Goal: Task Accomplishment & Management: Use online tool/utility

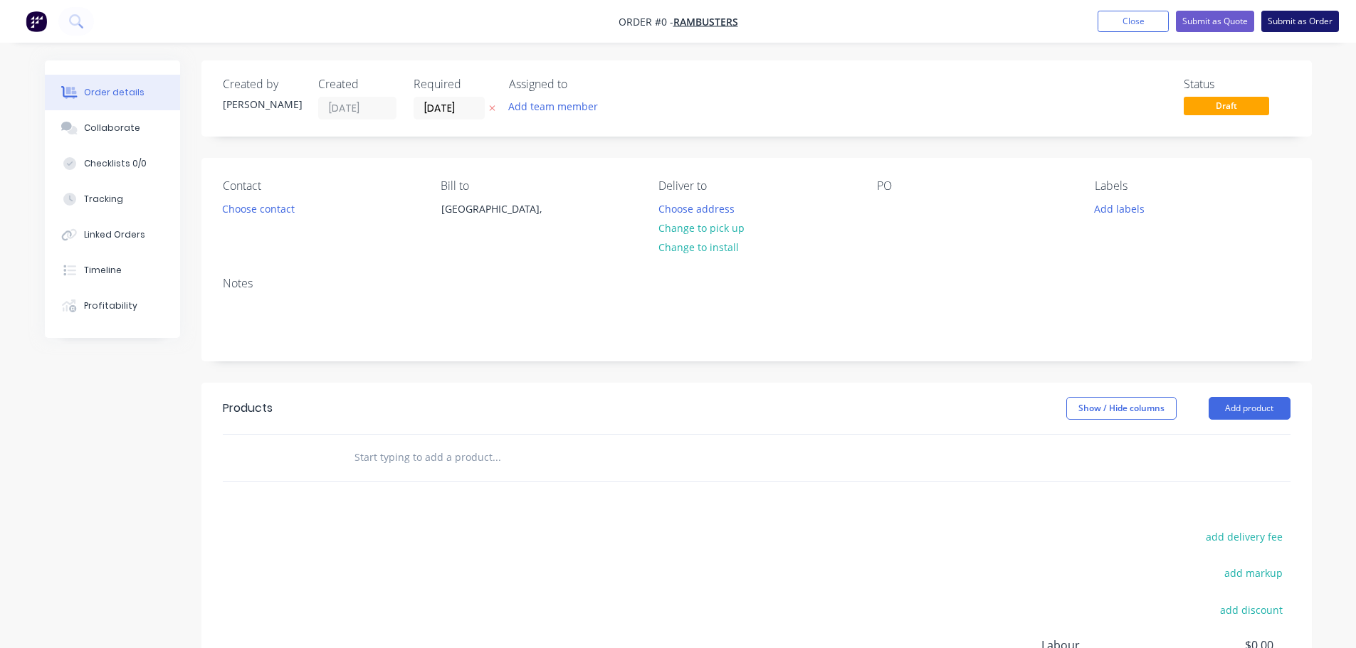
click at [1314, 23] on button "Submit as Order" at bounding box center [1300, 21] width 78 height 21
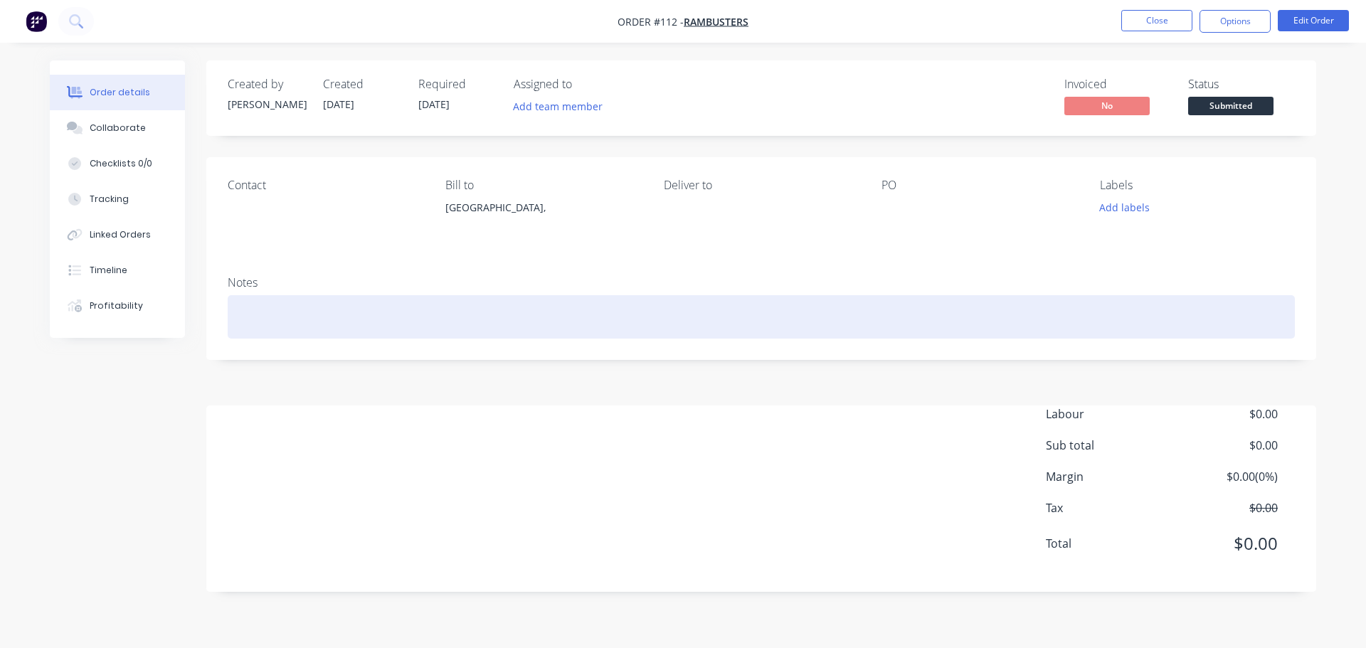
click at [361, 322] on div at bounding box center [762, 316] width 1068 height 43
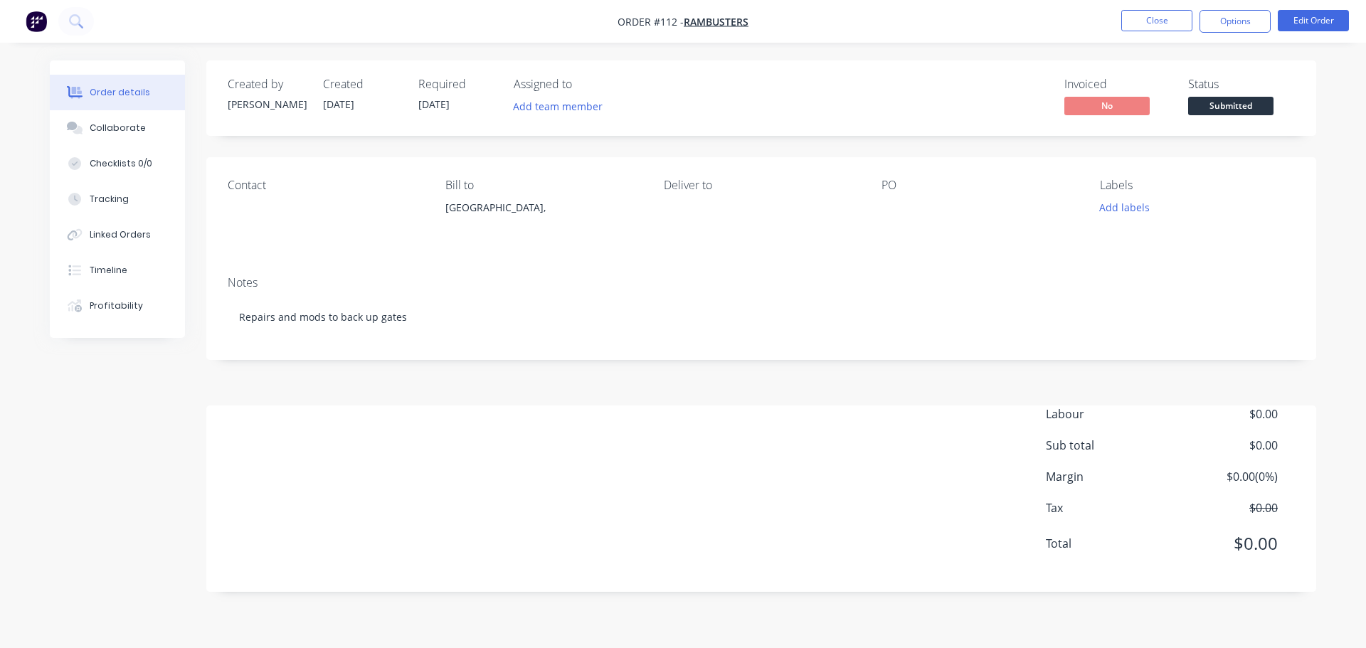
click at [924, 187] on div "PO" at bounding box center [979, 186] width 195 height 14
click at [890, 191] on div "PO" at bounding box center [979, 186] width 195 height 14
click at [890, 184] on div "PO" at bounding box center [979, 186] width 195 height 14
click at [925, 189] on div "PO" at bounding box center [979, 186] width 195 height 14
click at [912, 180] on div "PO" at bounding box center [979, 186] width 195 height 14
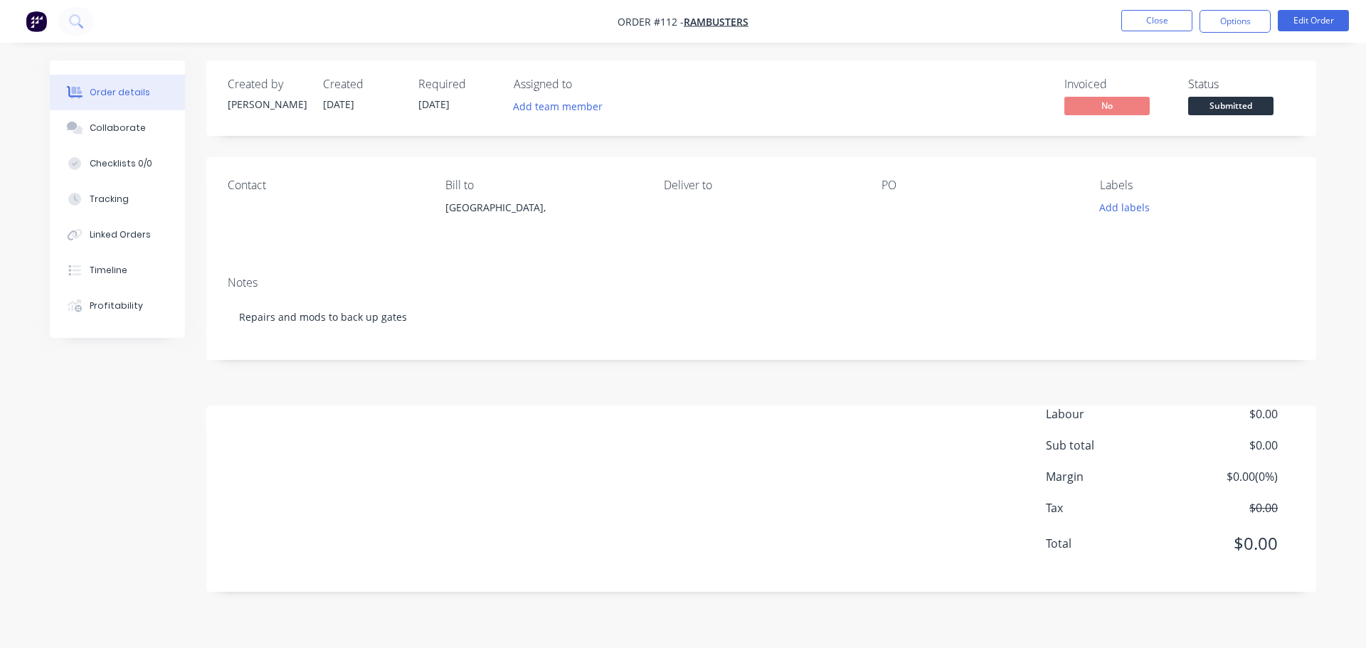
click at [879, 183] on div "Contact Bill to [GEOGRAPHIC_DATA], Deliver to PO Labels Add labels" at bounding box center [761, 210] width 1110 height 107
click at [875, 196] on div "Contact Bill to [GEOGRAPHIC_DATA], Deliver to PO Labels Add labels" at bounding box center [761, 210] width 1110 height 107
click at [1316, 19] on button "Edit Order" at bounding box center [1313, 20] width 71 height 21
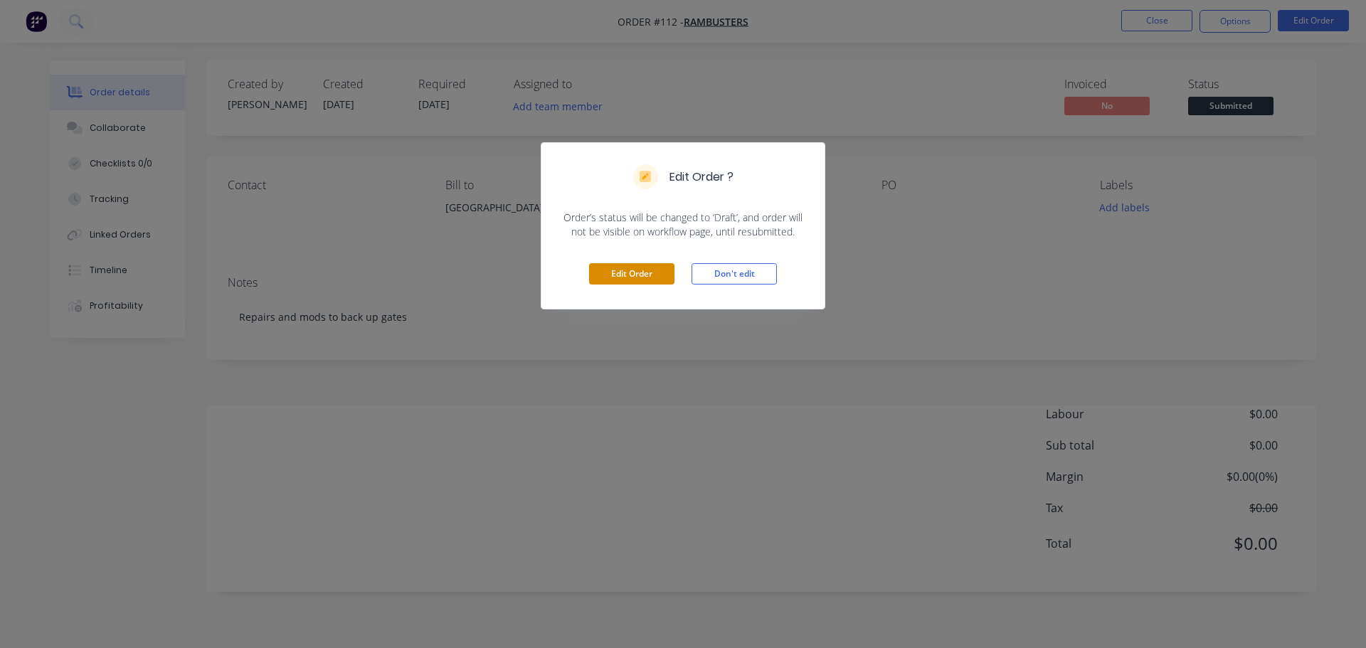
click at [606, 278] on button "Edit Order" at bounding box center [631, 273] width 85 height 21
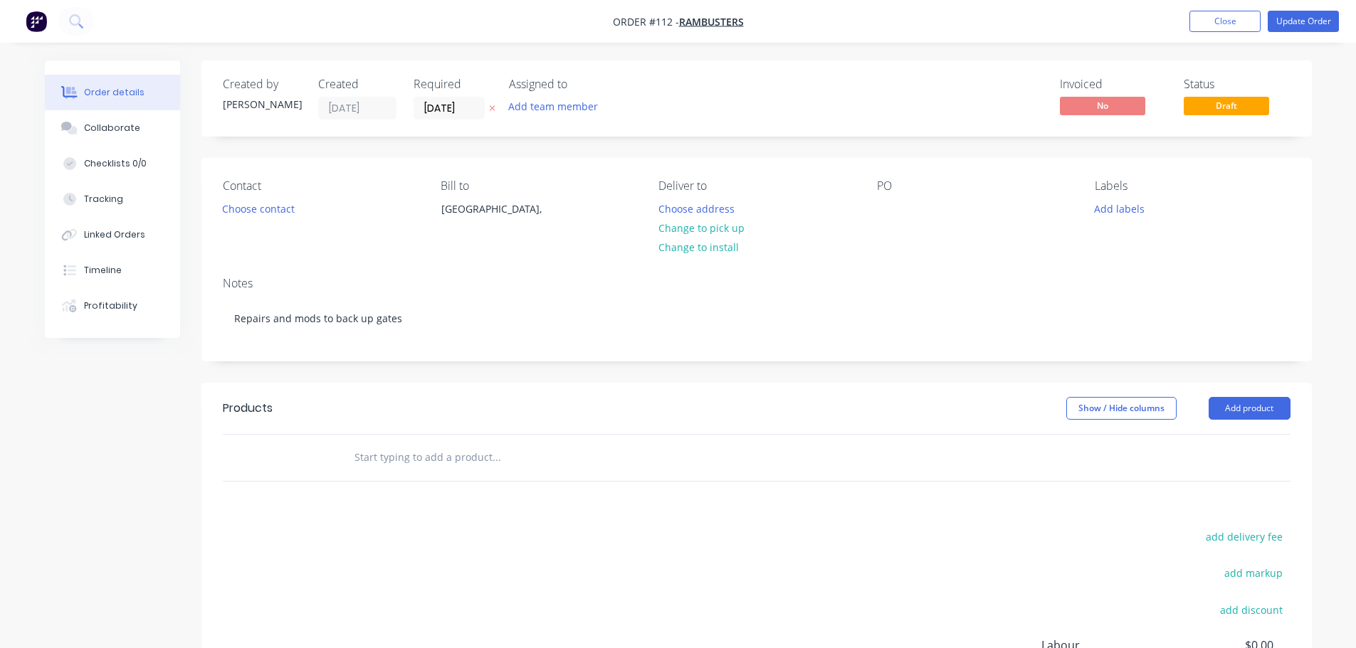
click at [905, 185] on div "PO" at bounding box center [974, 186] width 195 height 14
click at [880, 192] on div "PO" at bounding box center [974, 186] width 195 height 14
click at [888, 186] on div "PO" at bounding box center [974, 186] width 195 height 14
click at [893, 202] on div at bounding box center [888, 209] width 23 height 21
click at [540, 111] on button "Add team member" at bounding box center [552, 106] width 105 height 19
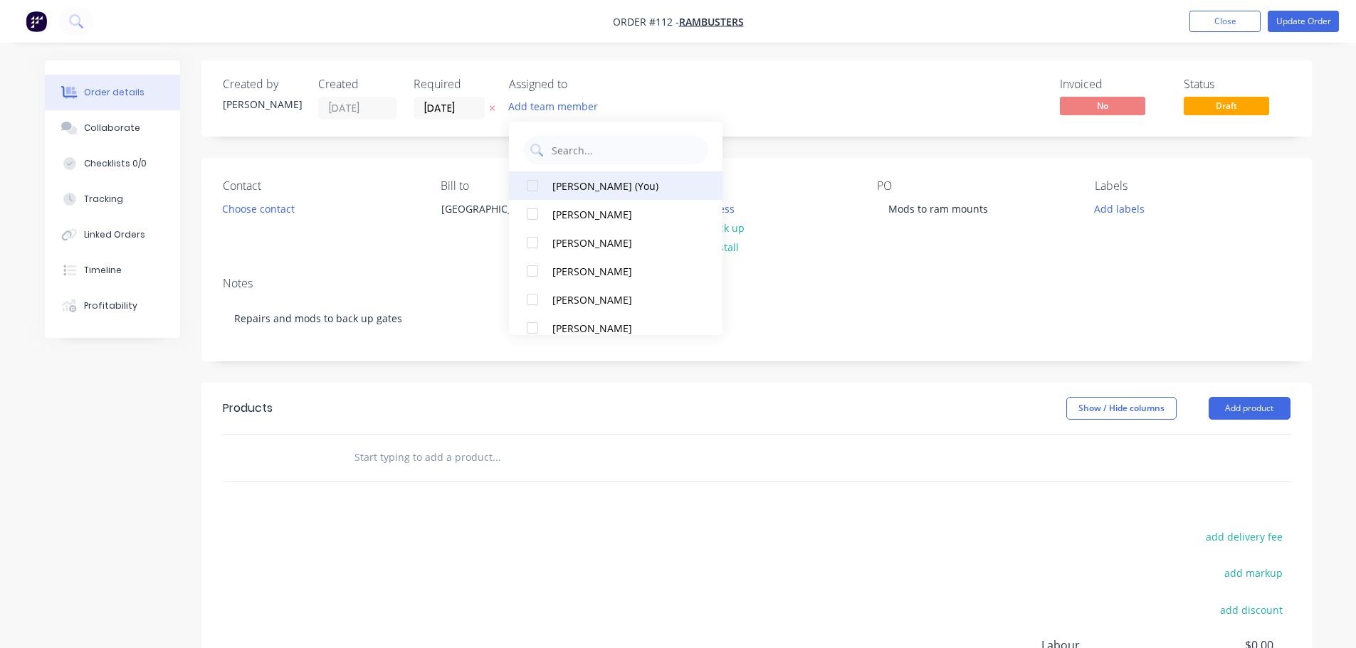
click at [531, 179] on div at bounding box center [532, 186] width 28 height 28
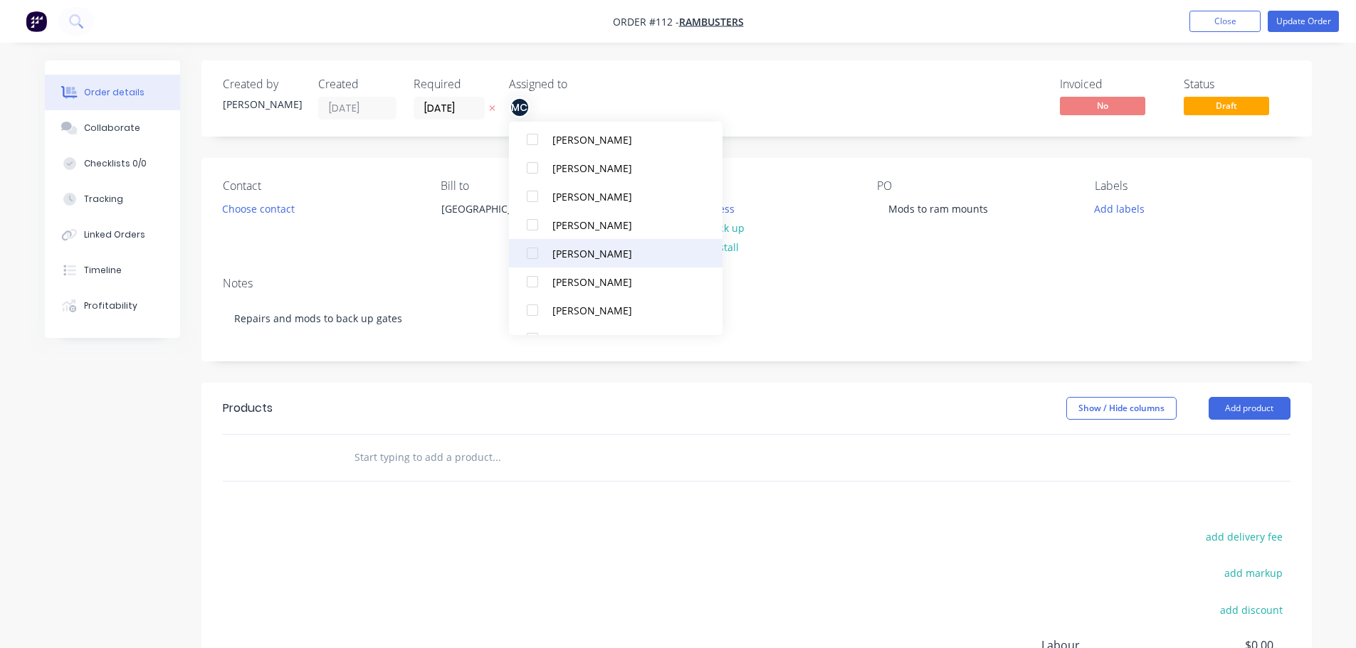
scroll to position [185, 0]
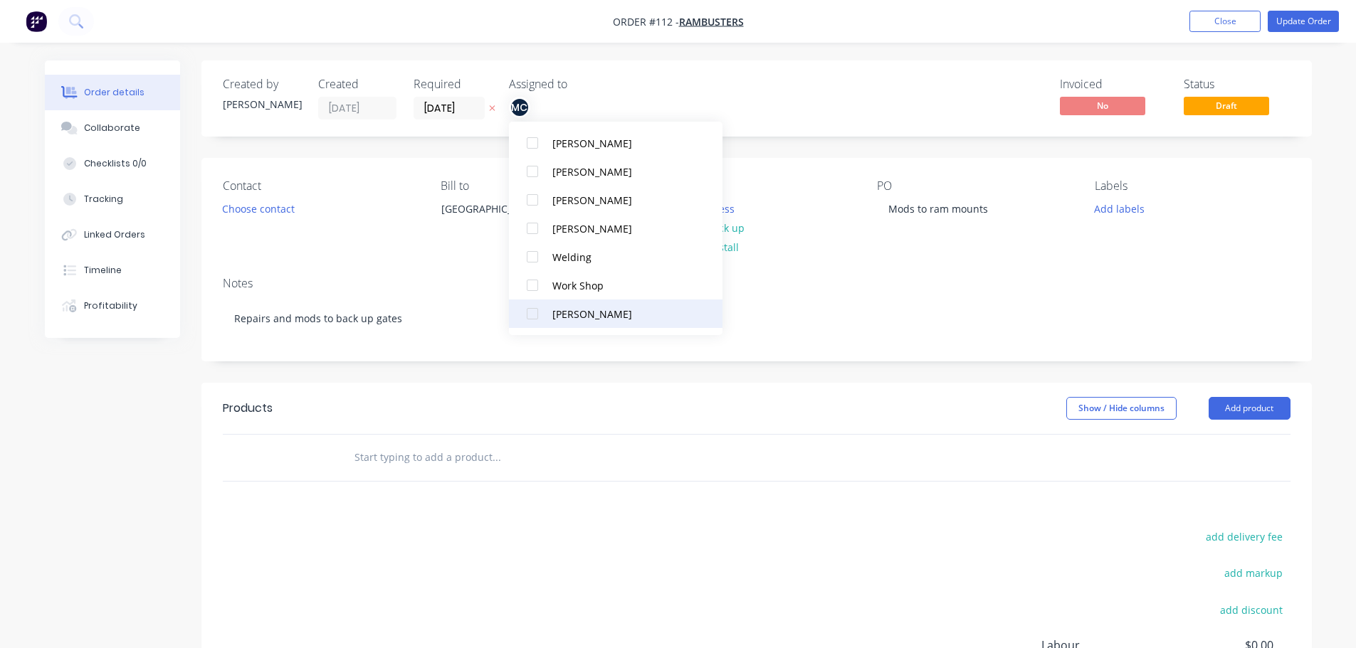
click at [534, 312] on div at bounding box center [532, 314] width 28 height 28
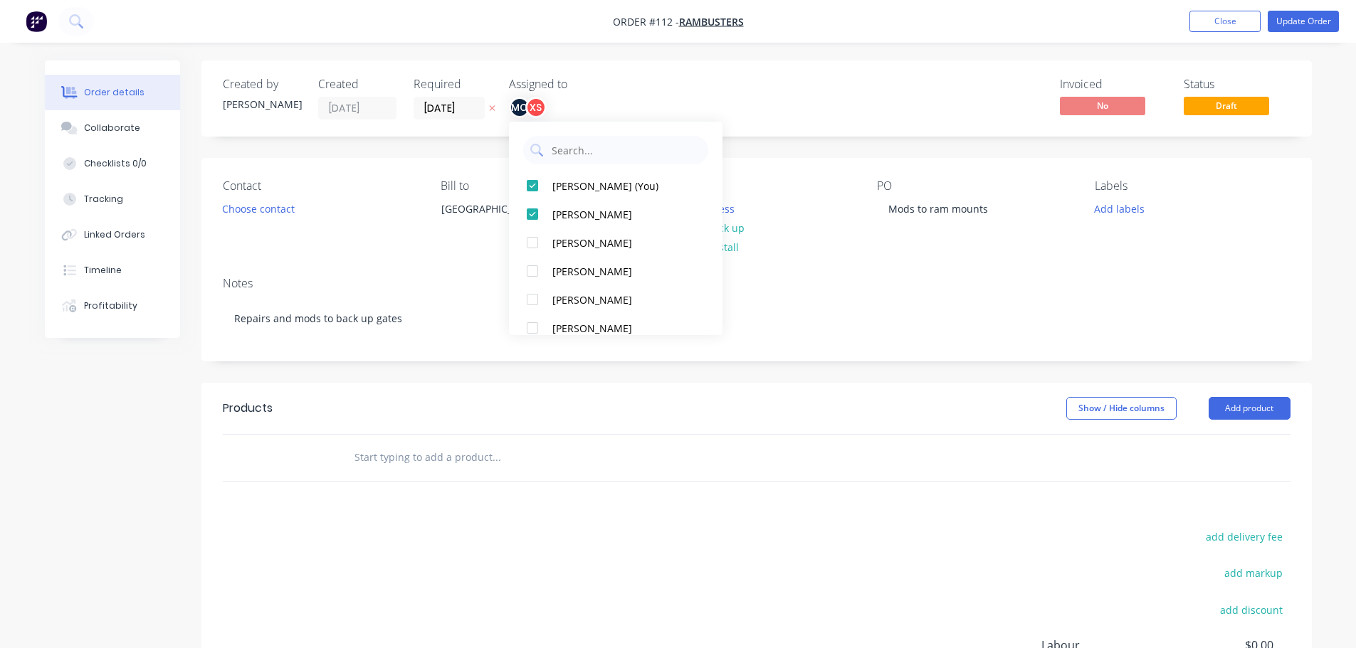
click at [846, 56] on div "Order details Collaborate Checklists 0/0 Tracking Linked Orders Timeline Profit…" at bounding box center [678, 422] width 1356 height 845
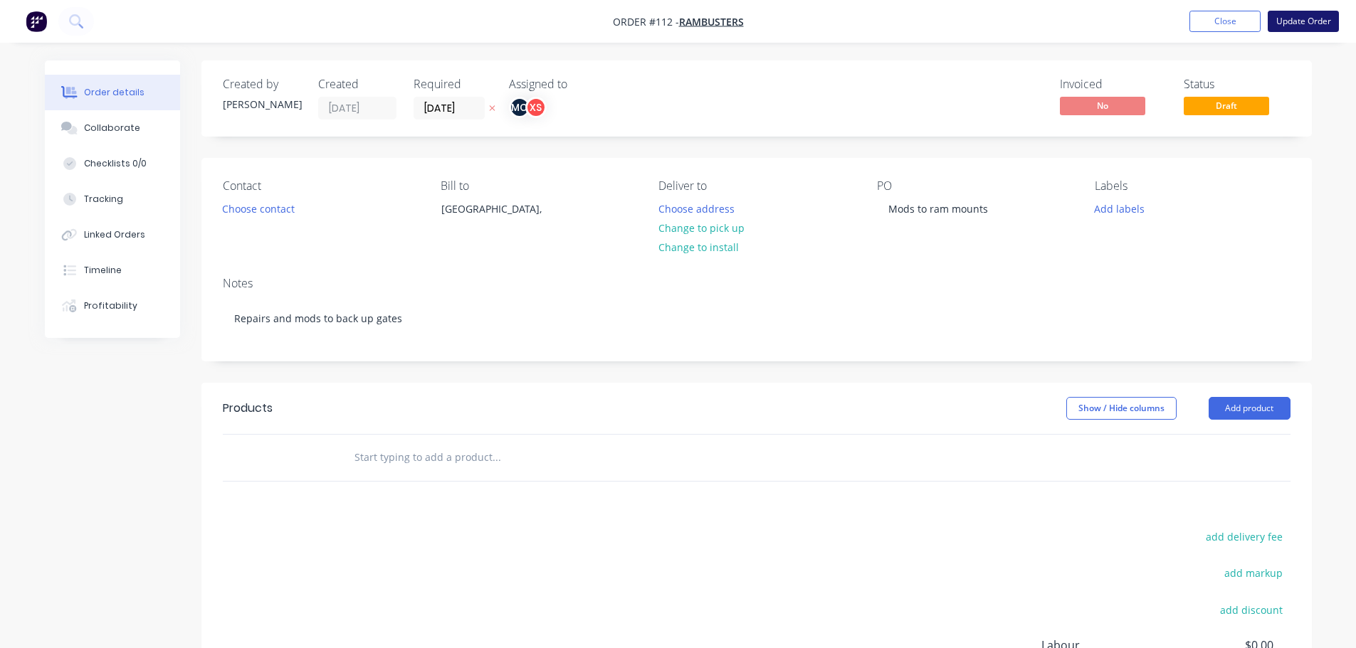
click at [1332, 23] on button "Update Order" at bounding box center [1303, 21] width 71 height 21
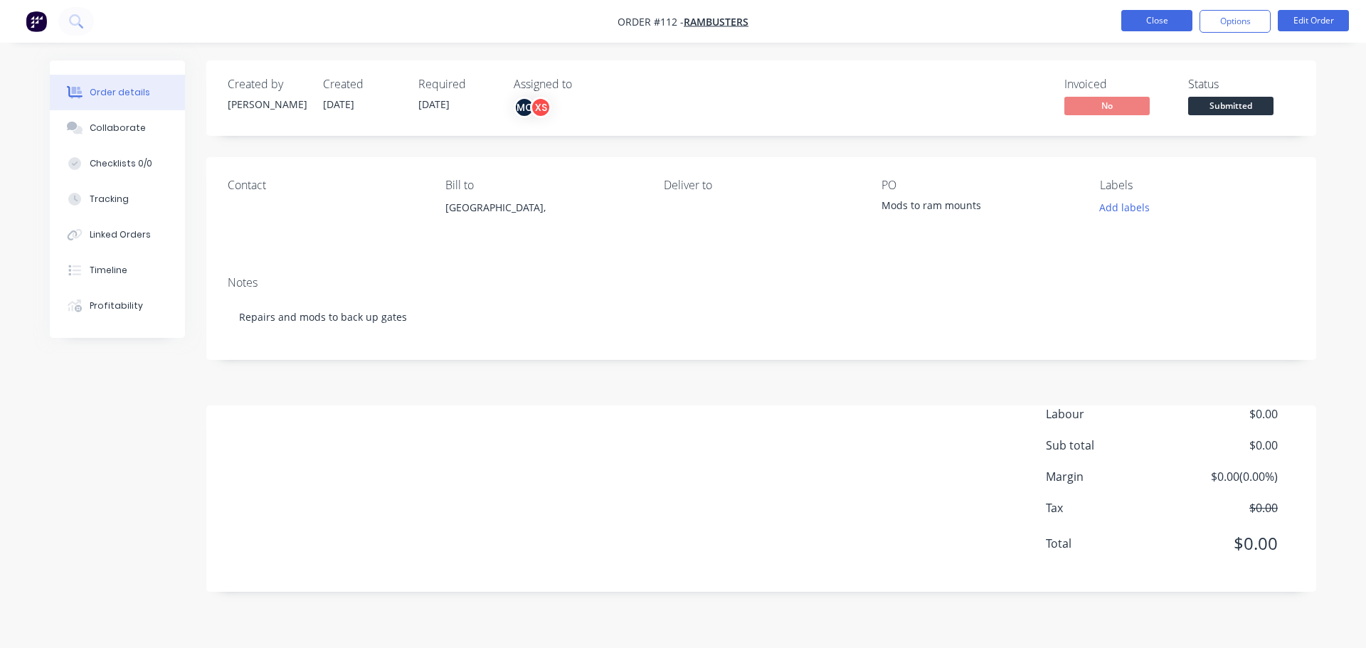
click at [1152, 16] on button "Close" at bounding box center [1157, 20] width 71 height 21
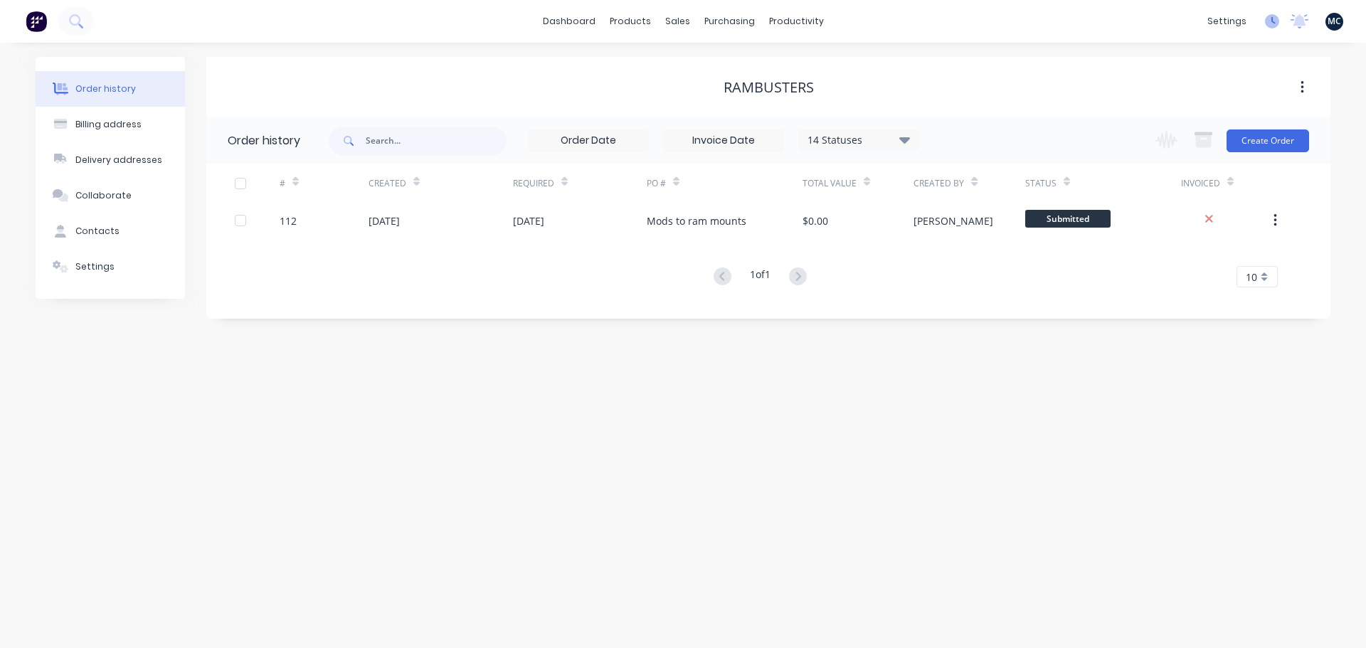
click at [1275, 20] on icon at bounding box center [1272, 21] width 14 height 14
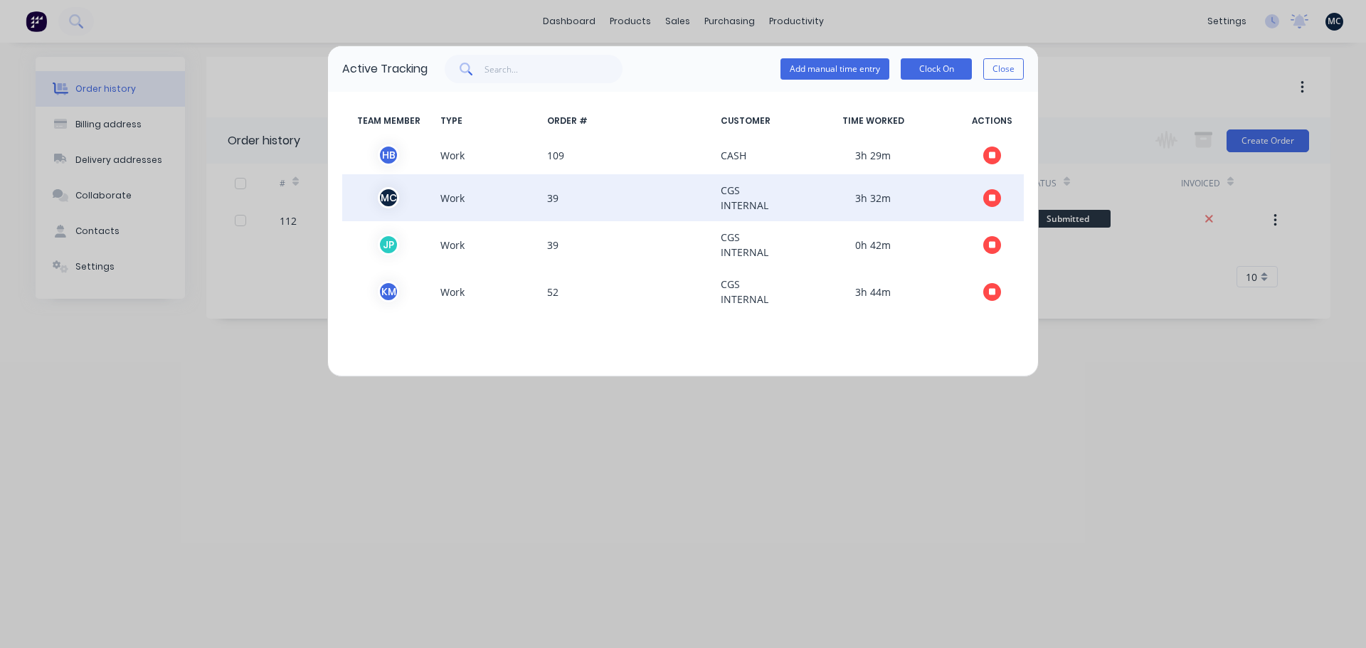
click at [998, 197] on button "button" at bounding box center [993, 198] width 18 height 18
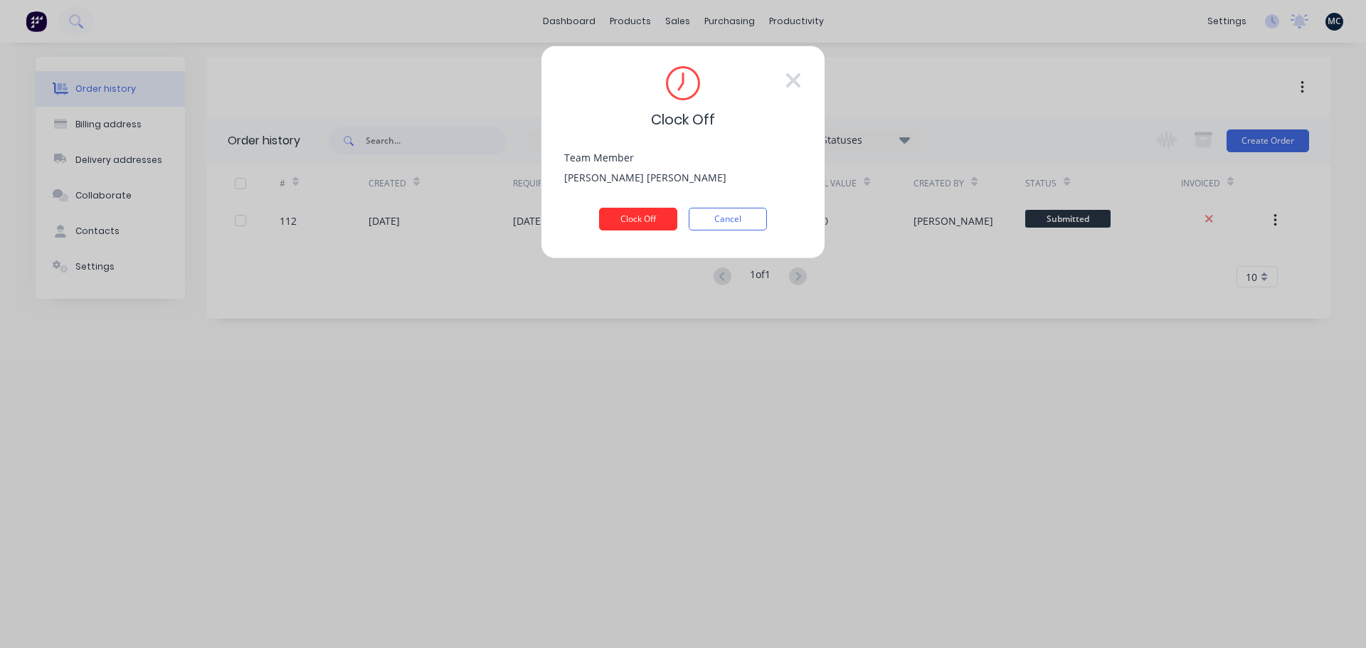
click at [668, 221] on button "Clock Off" at bounding box center [638, 219] width 78 height 23
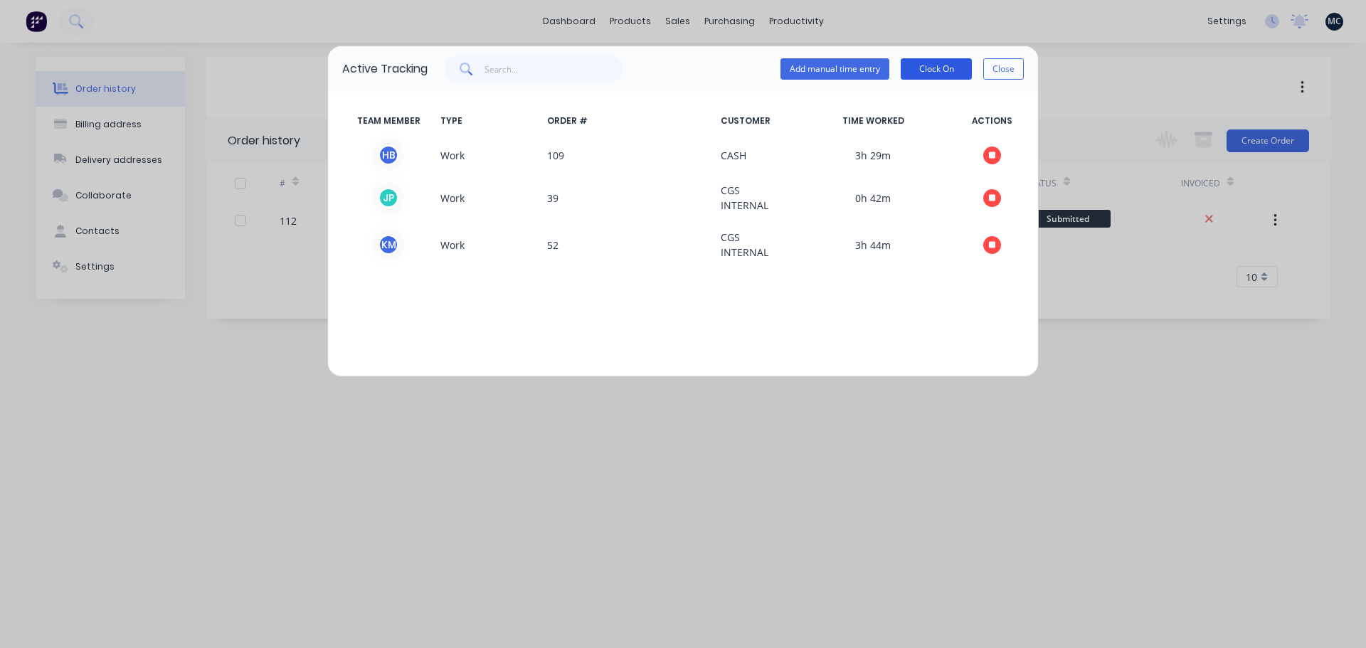
click at [929, 67] on button "Clock On" at bounding box center [936, 68] width 71 height 21
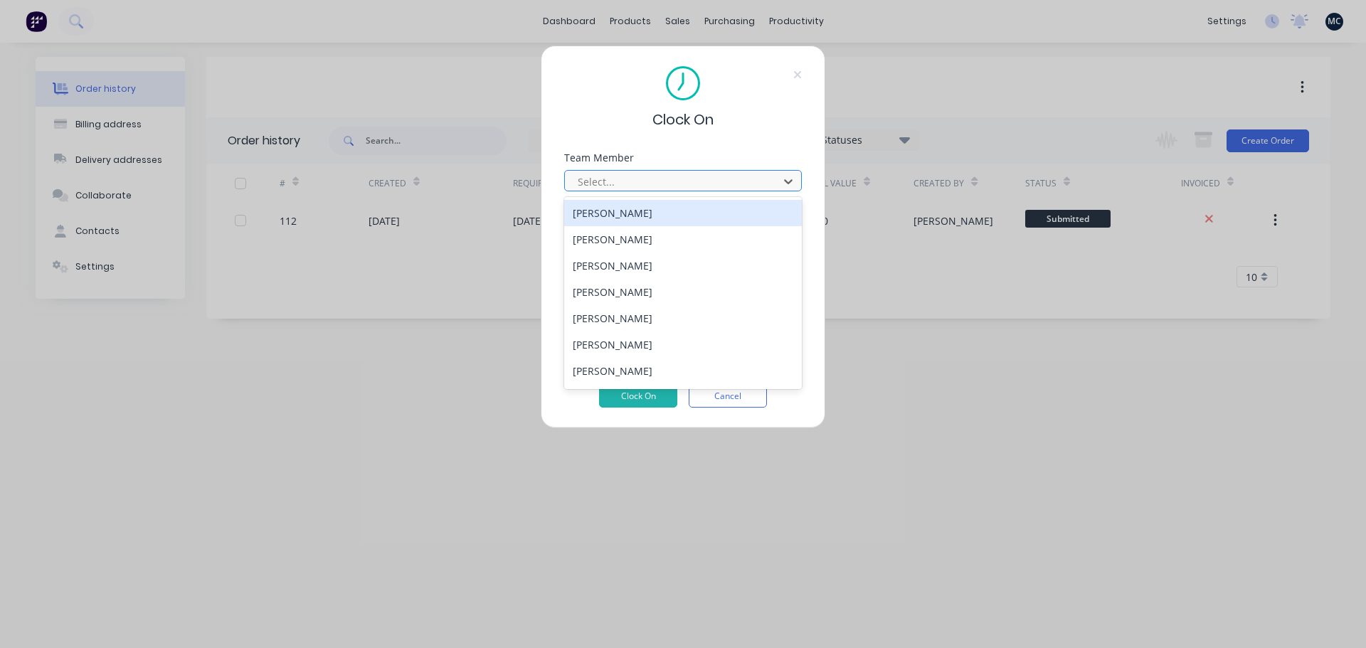
click at [673, 188] on div at bounding box center [673, 182] width 195 height 18
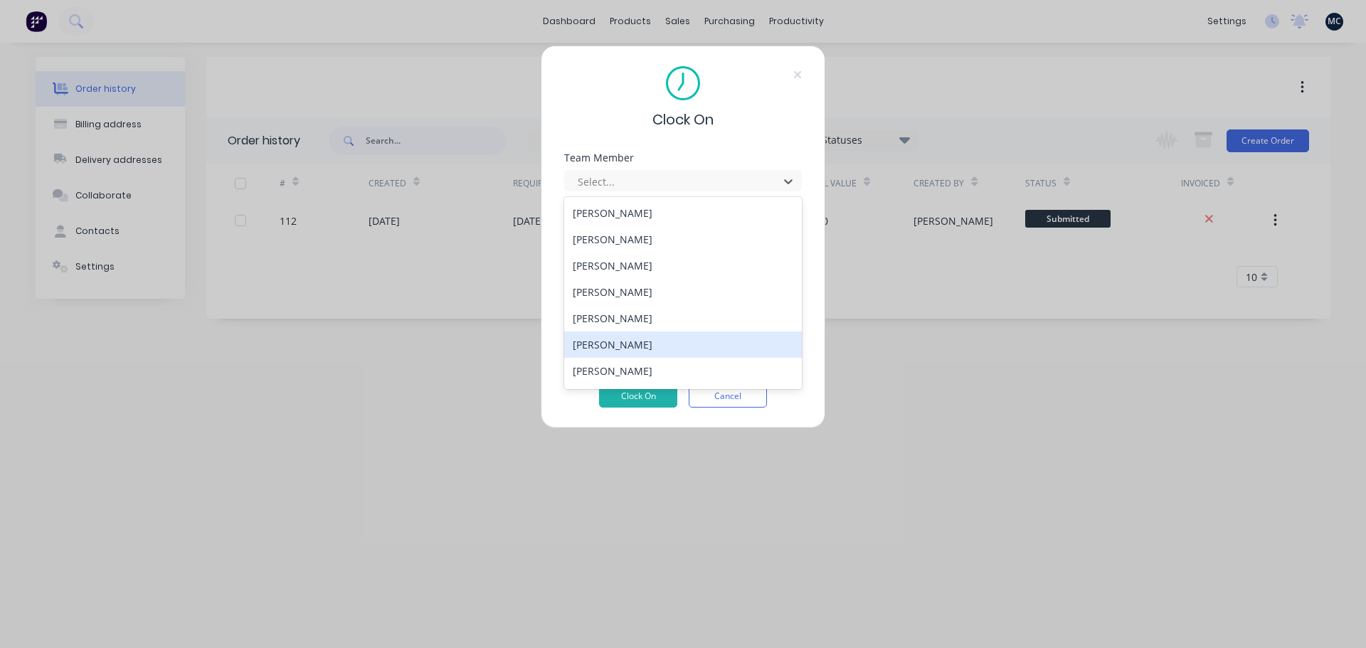
click at [611, 345] on div "[PERSON_NAME]" at bounding box center [683, 345] width 238 height 26
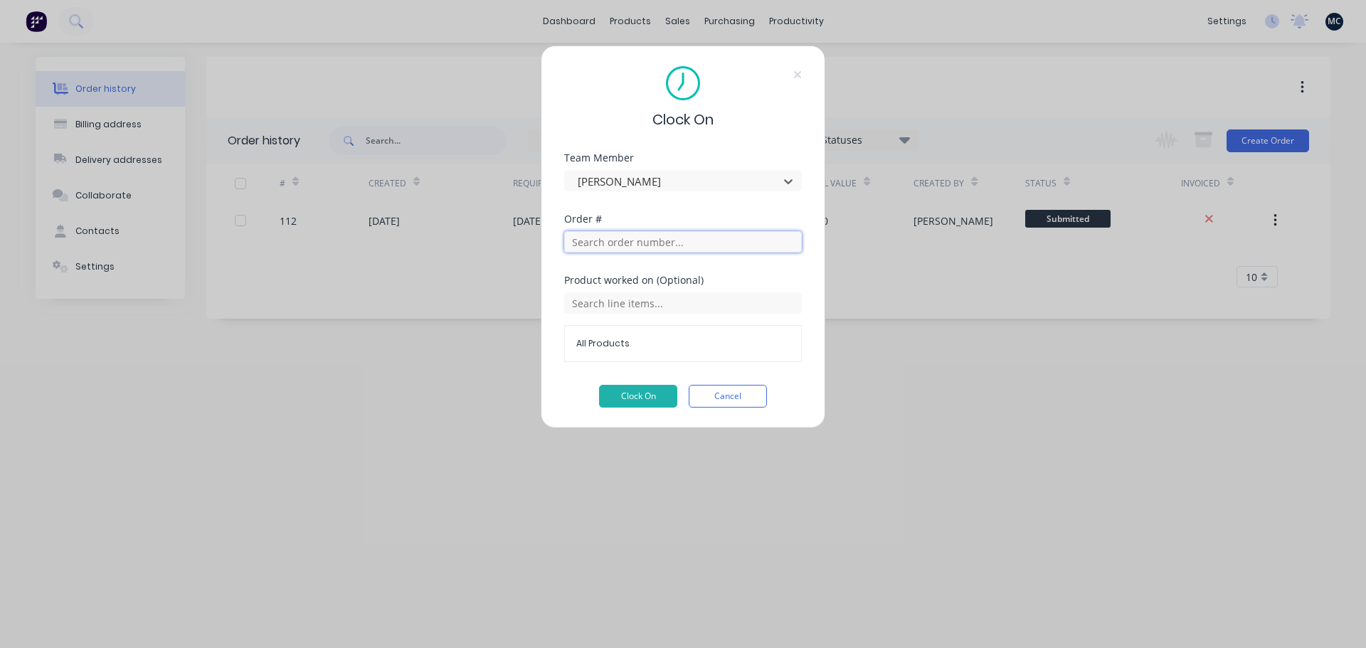
click at [649, 242] on input "text" at bounding box center [683, 241] width 238 height 21
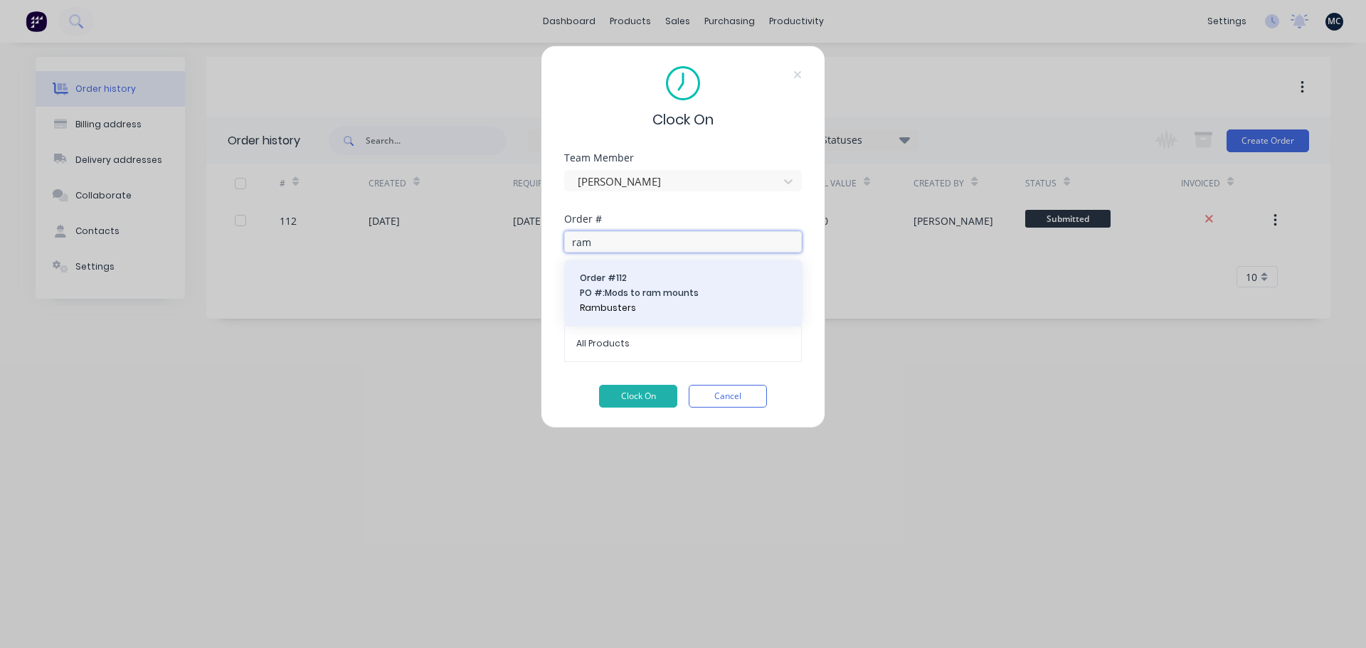
type input "ram"
click at [629, 293] on span "PO #: Mods to ram mounts" at bounding box center [683, 293] width 207 height 13
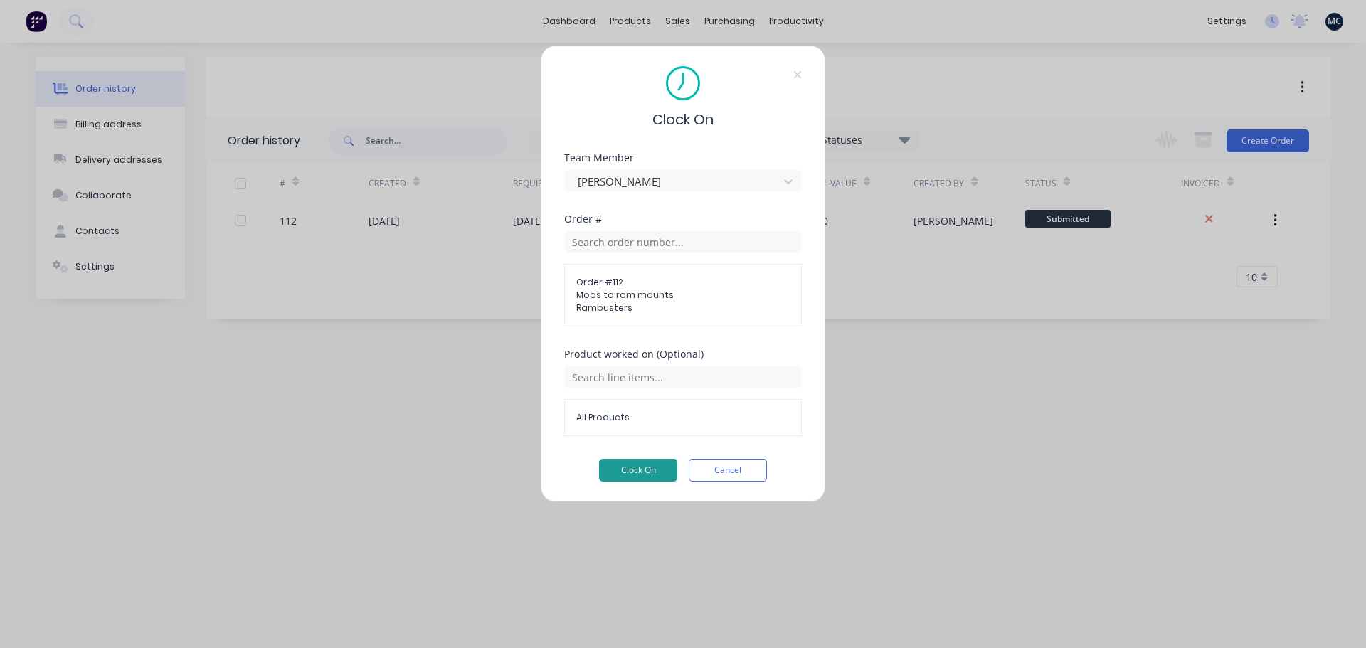
click at [641, 473] on button "Clock On" at bounding box center [638, 470] width 78 height 23
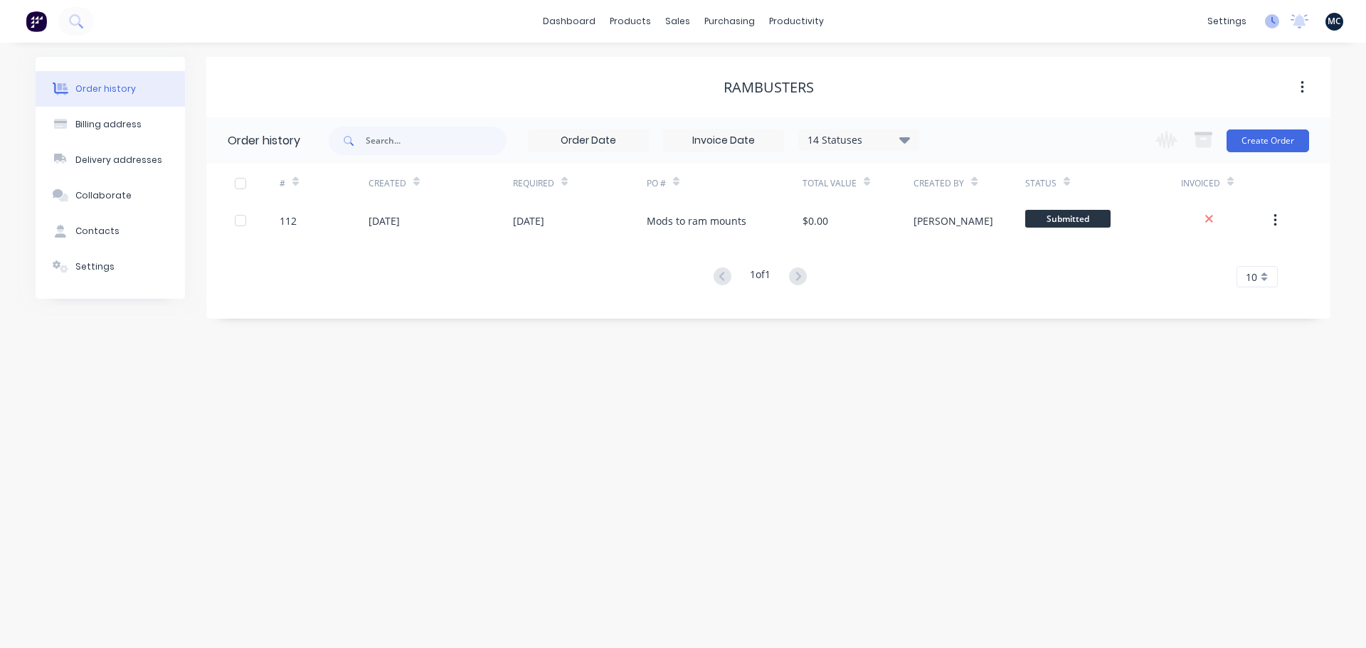
click at [1272, 23] on icon at bounding box center [1272, 21] width 14 height 14
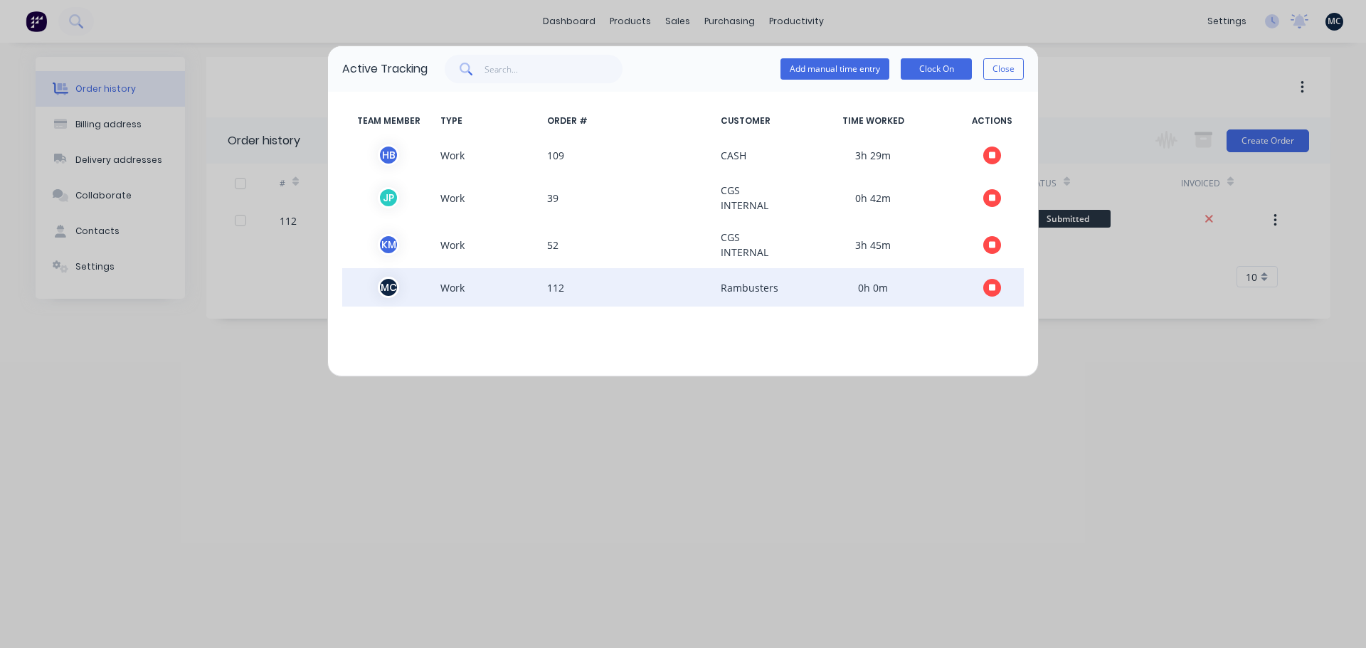
click at [996, 289] on icon "button" at bounding box center [992, 287] width 7 height 7
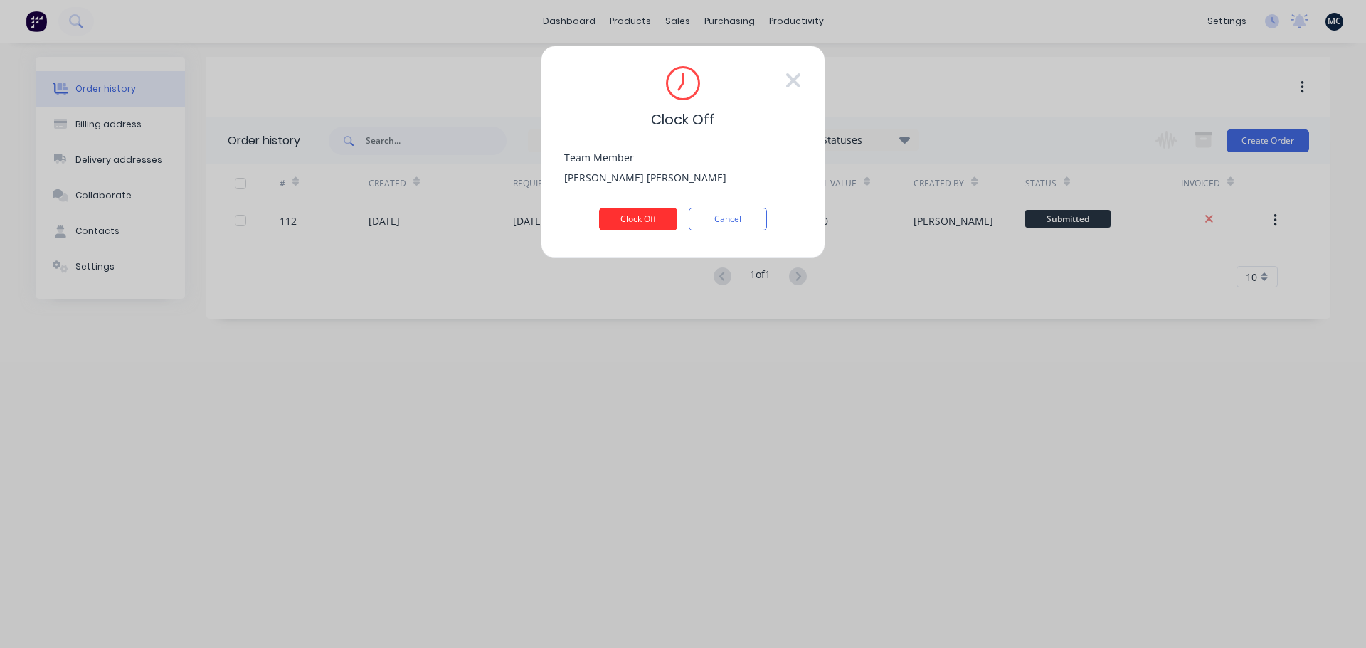
click at [638, 216] on button "Clock Off" at bounding box center [638, 219] width 78 height 23
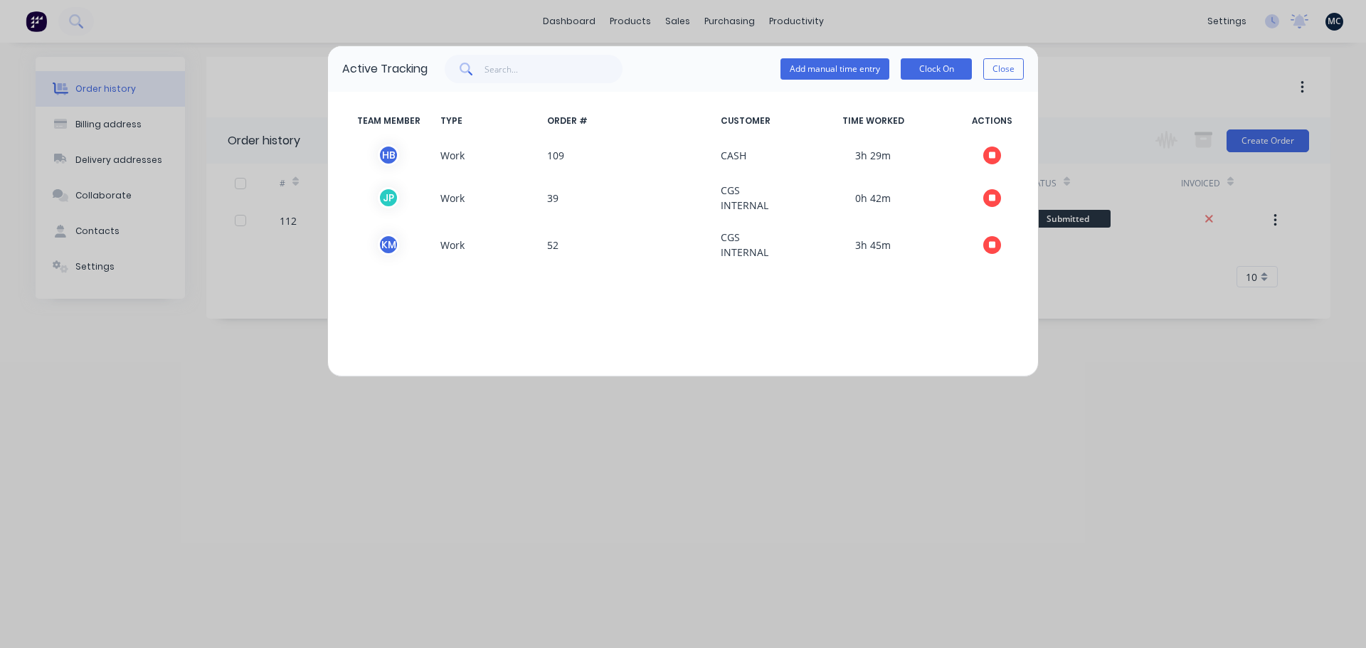
click at [940, 307] on div "TEAM MEMBER TYPE ORDER # CUSTOMER TIME WORKED ACTIONS H B Work 109 CASH 3h 29m …" at bounding box center [683, 234] width 710 height 285
click at [1006, 65] on button "Close" at bounding box center [1004, 68] width 41 height 21
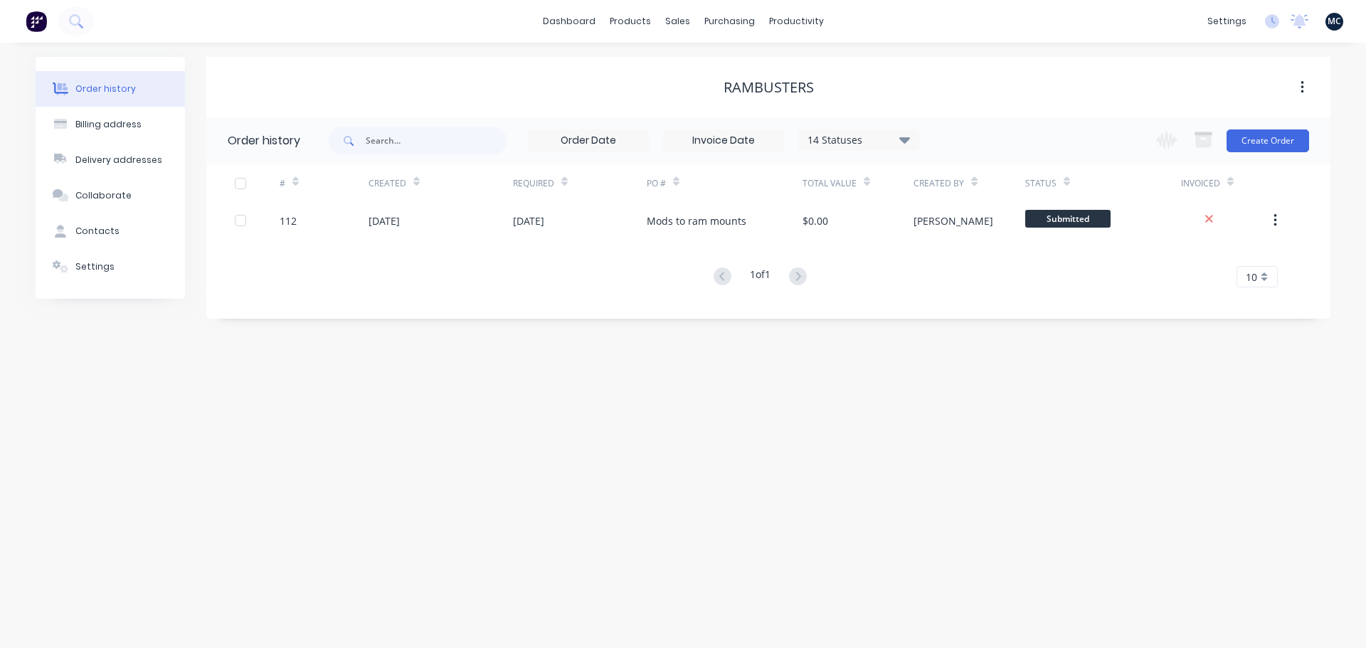
click at [992, 372] on div "Order history Billing address Delivery addresses Collaborate Contacts Settings …" at bounding box center [683, 346] width 1366 height 606
